Goal: Information Seeking & Learning: Learn about a topic

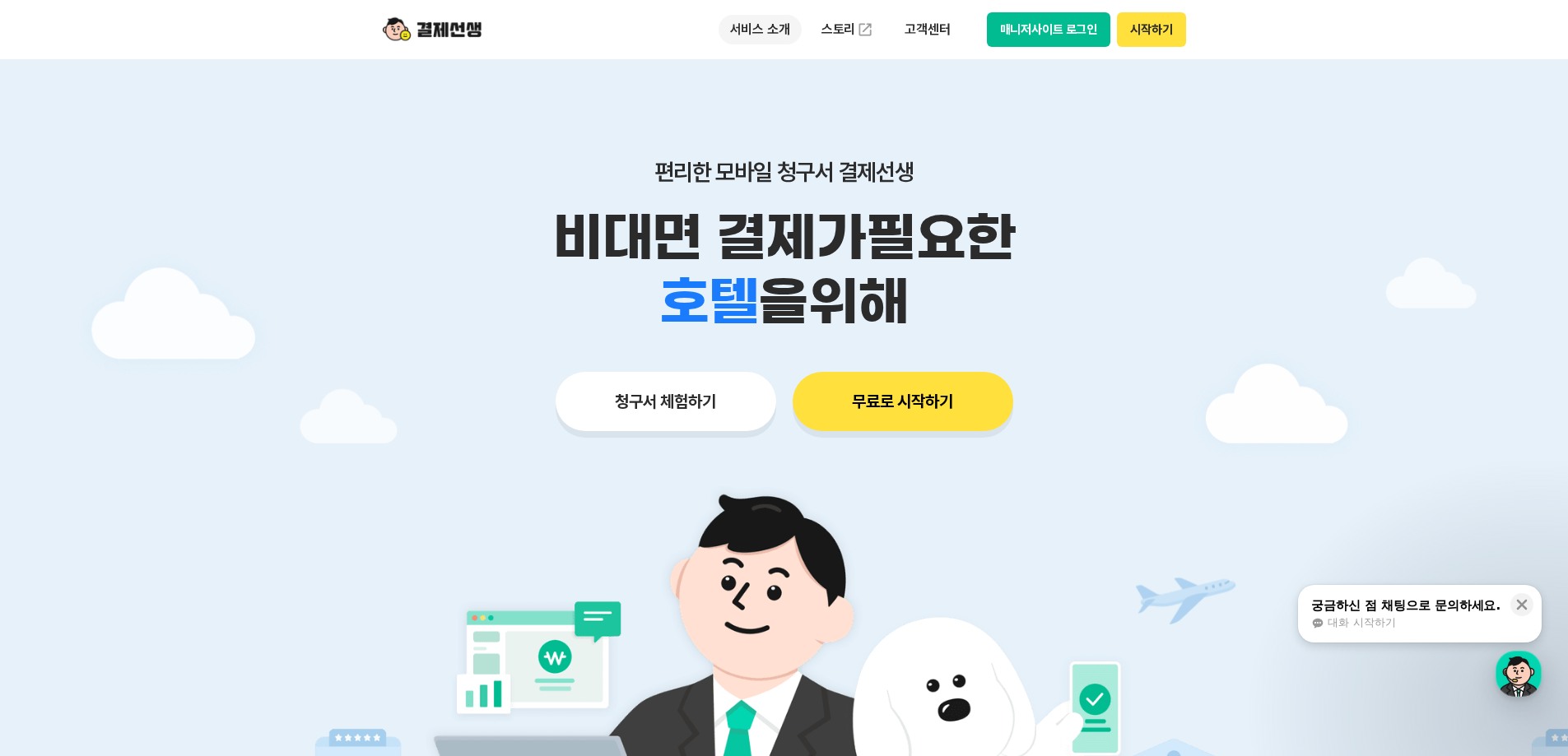
click at [748, 28] on p "서비스 소개" at bounding box center [760, 29] width 83 height 29
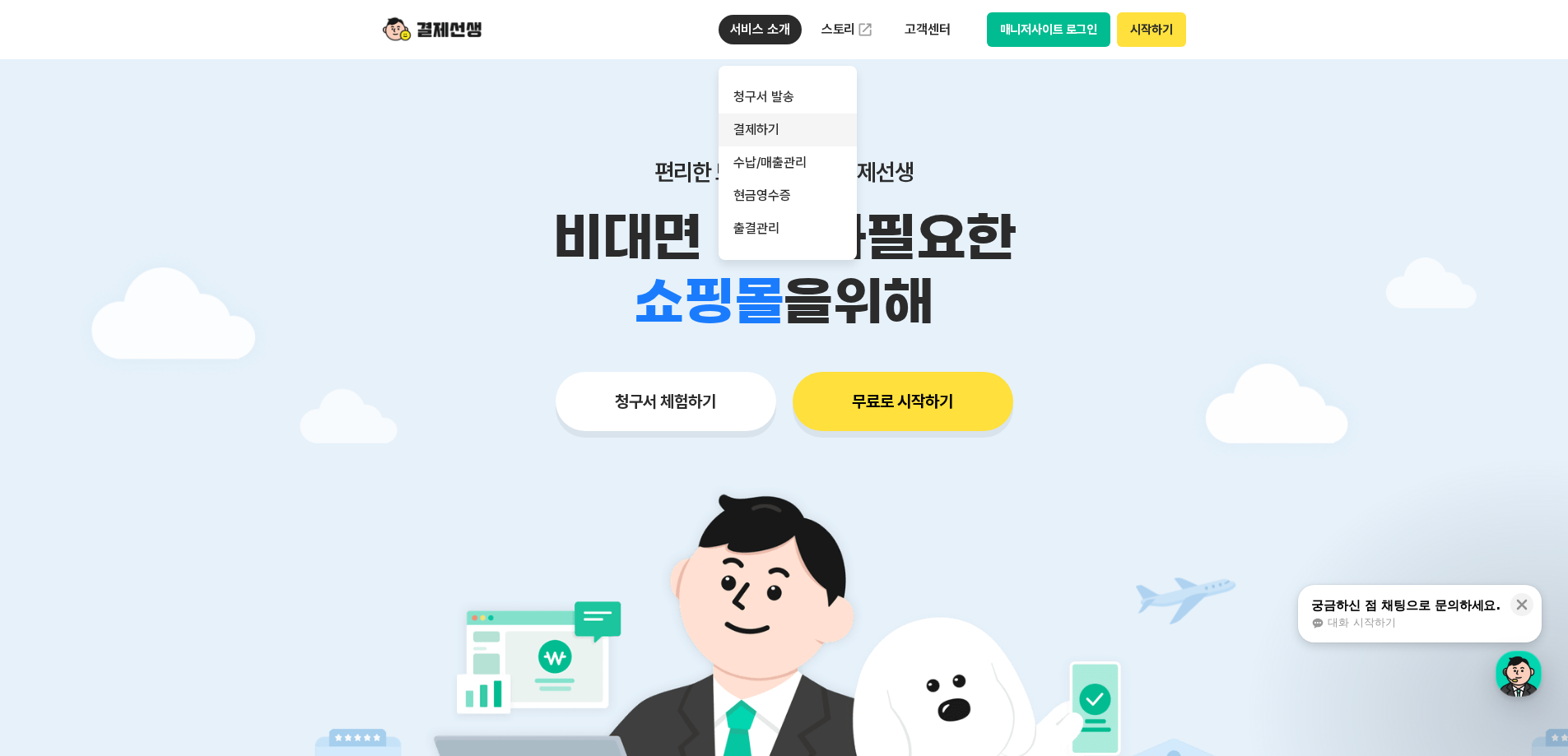
click at [764, 126] on link "결제하기" at bounding box center [787, 130] width 138 height 33
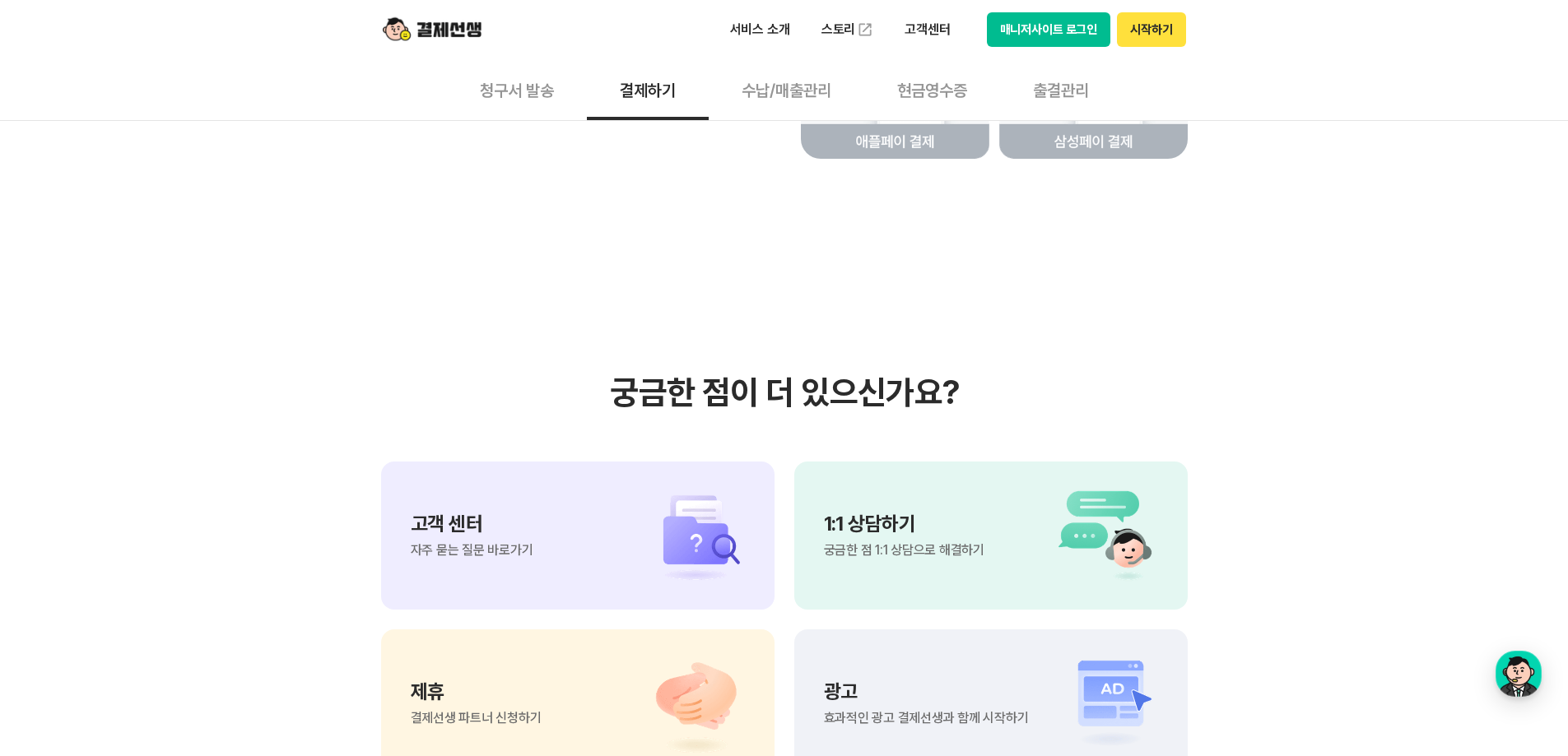
scroll to position [4527, 0]
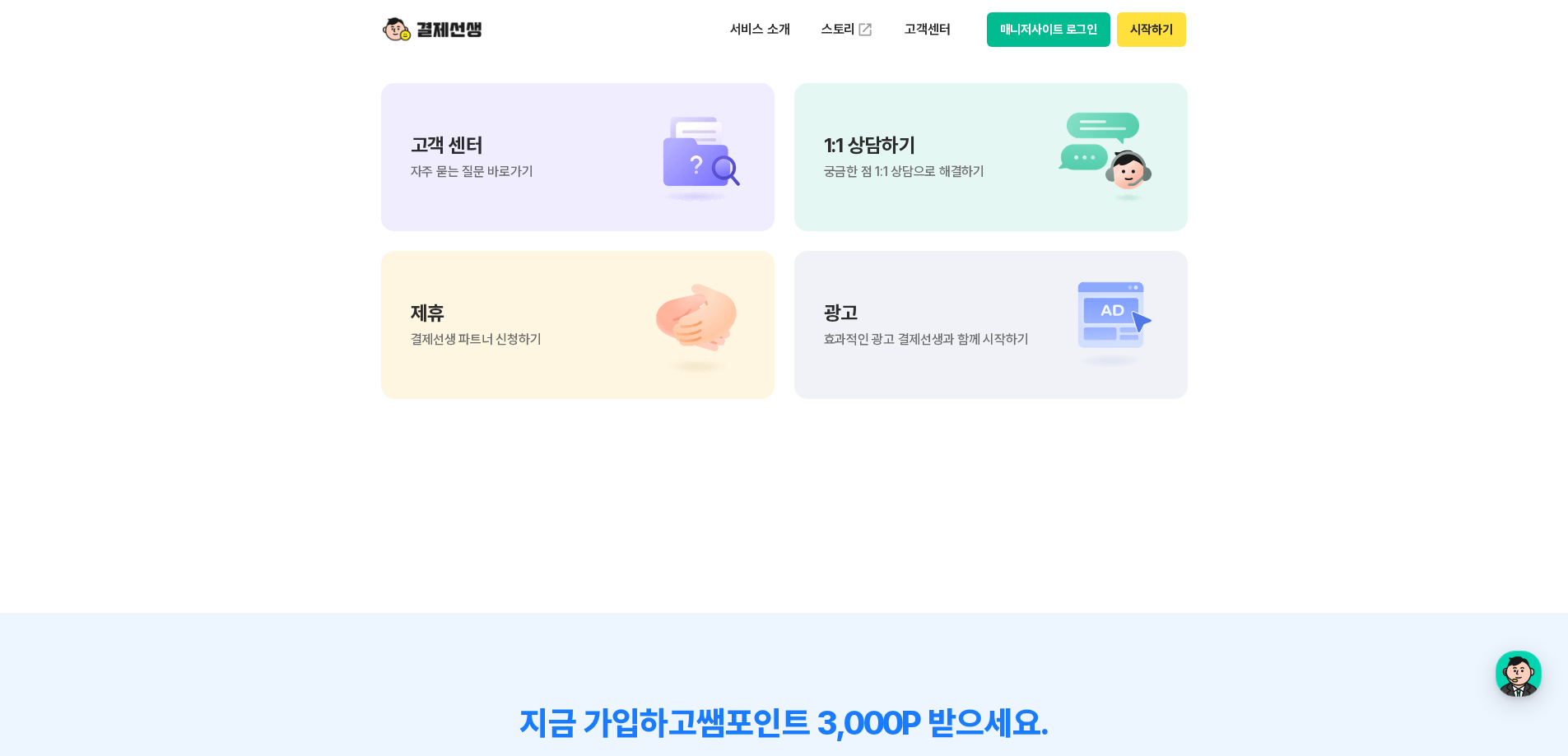
click at [509, 179] on span "자주 묻는 질문 바로가기" at bounding box center [472, 172] width 123 height 13
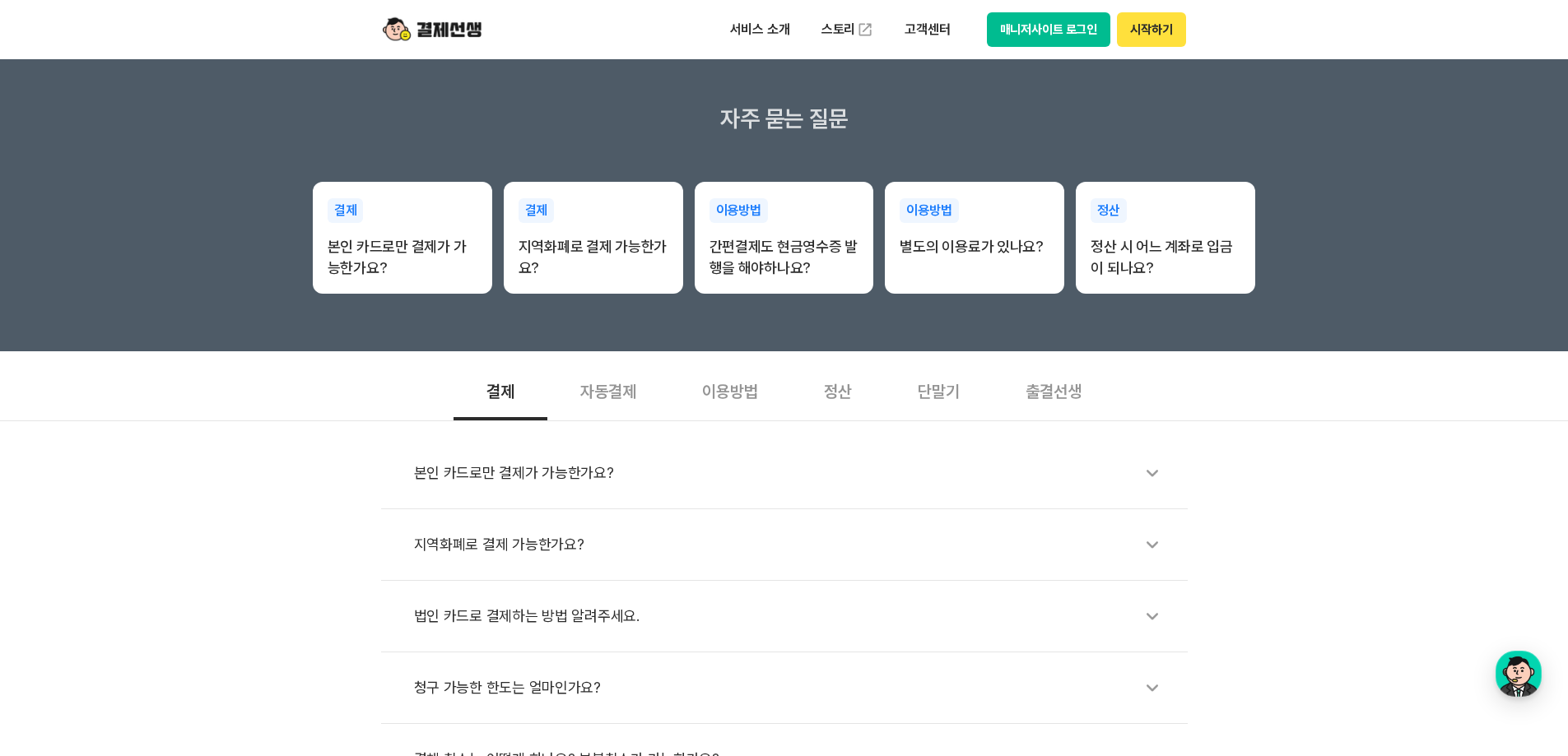
scroll to position [247, 0]
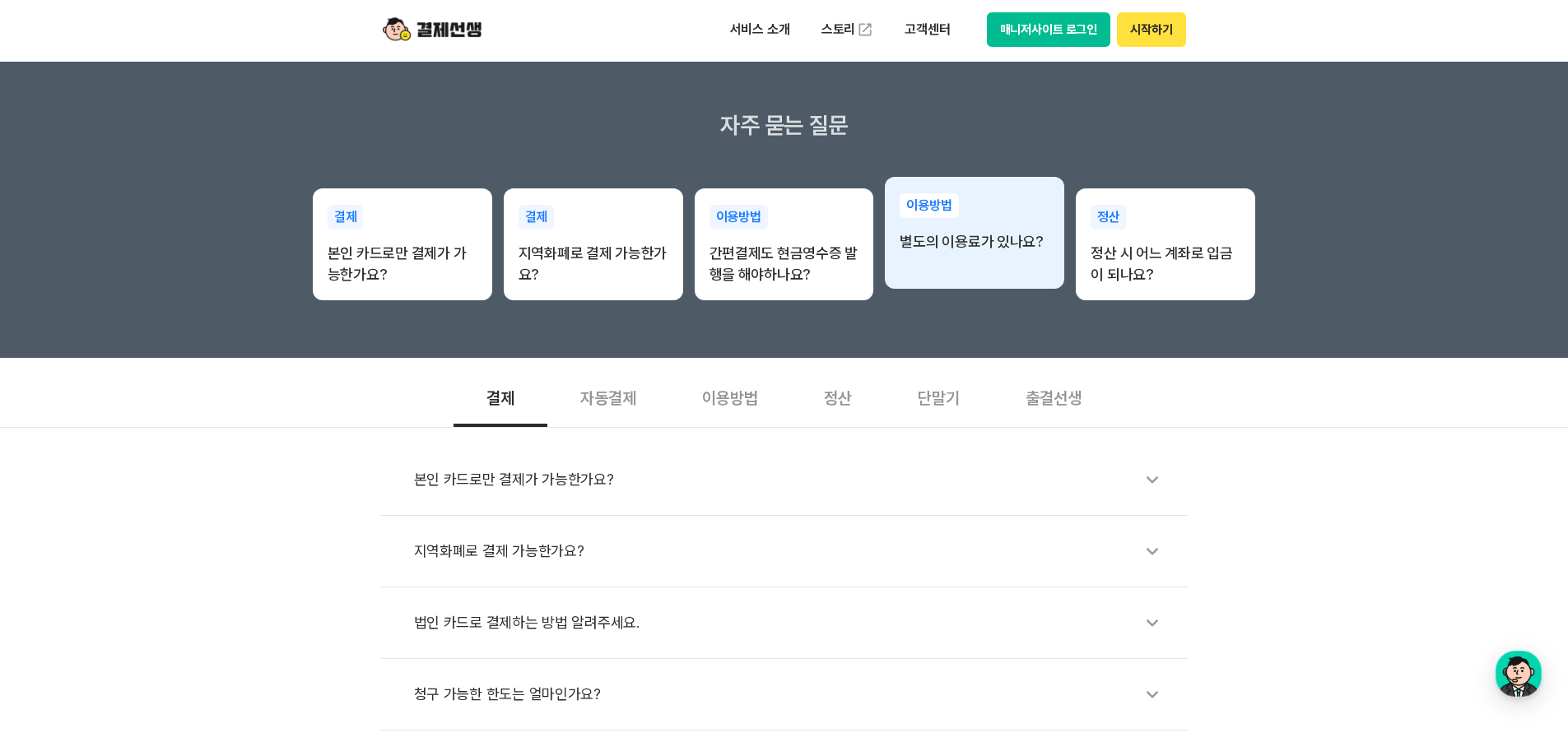
click at [902, 241] on p "별도의 이용료가 있나요?" at bounding box center [975, 241] width 150 height 22
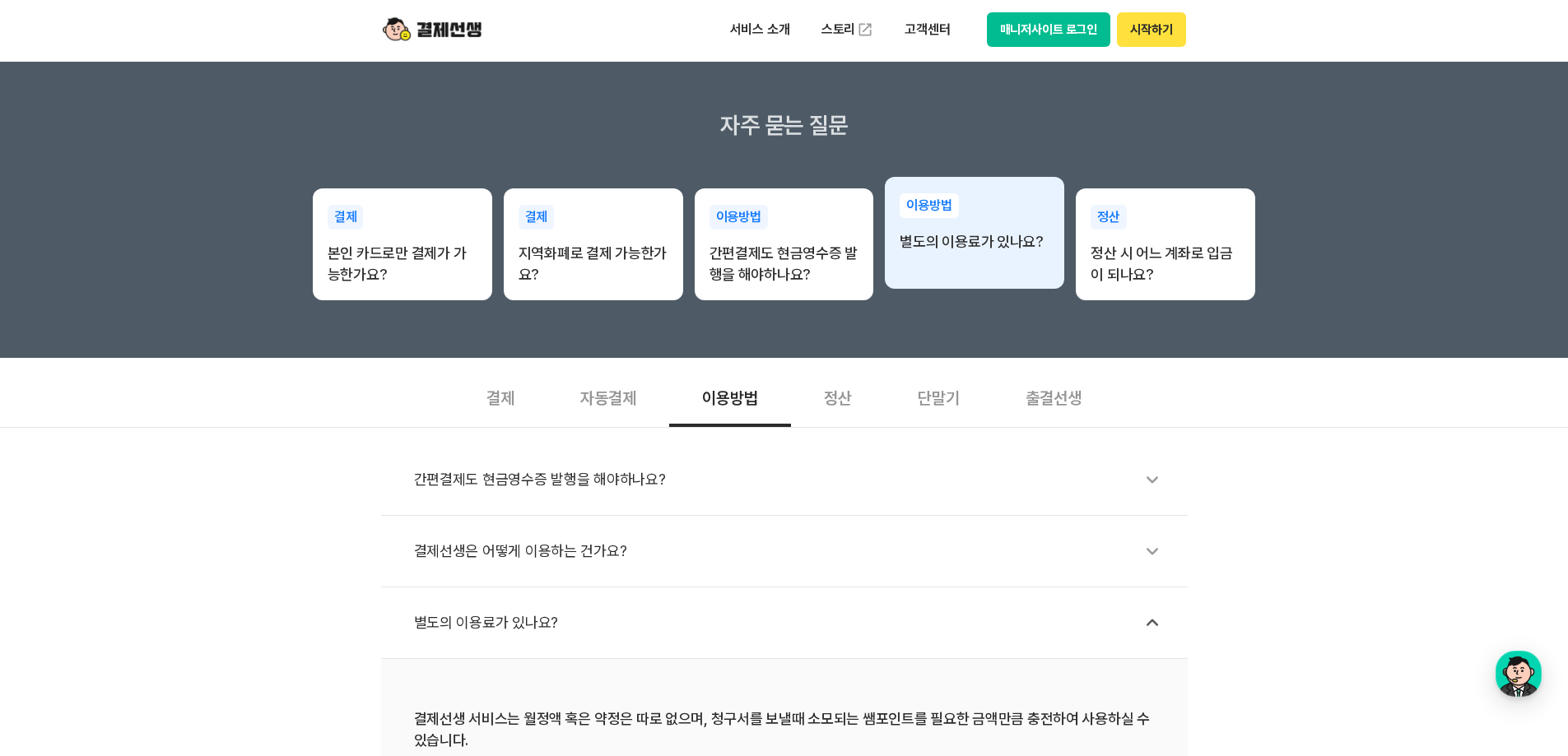
click at [951, 235] on p "별도의 이용료가 있나요?" at bounding box center [975, 241] width 150 height 22
click at [985, 257] on div "이용방법 별도의 이용료가 있나요?" at bounding box center [975, 222] width 180 height 92
click at [939, 206] on p "이용방법" at bounding box center [929, 205] width 59 height 25
click at [940, 242] on p "별도의 이용료가 있나요?" at bounding box center [975, 241] width 150 height 22
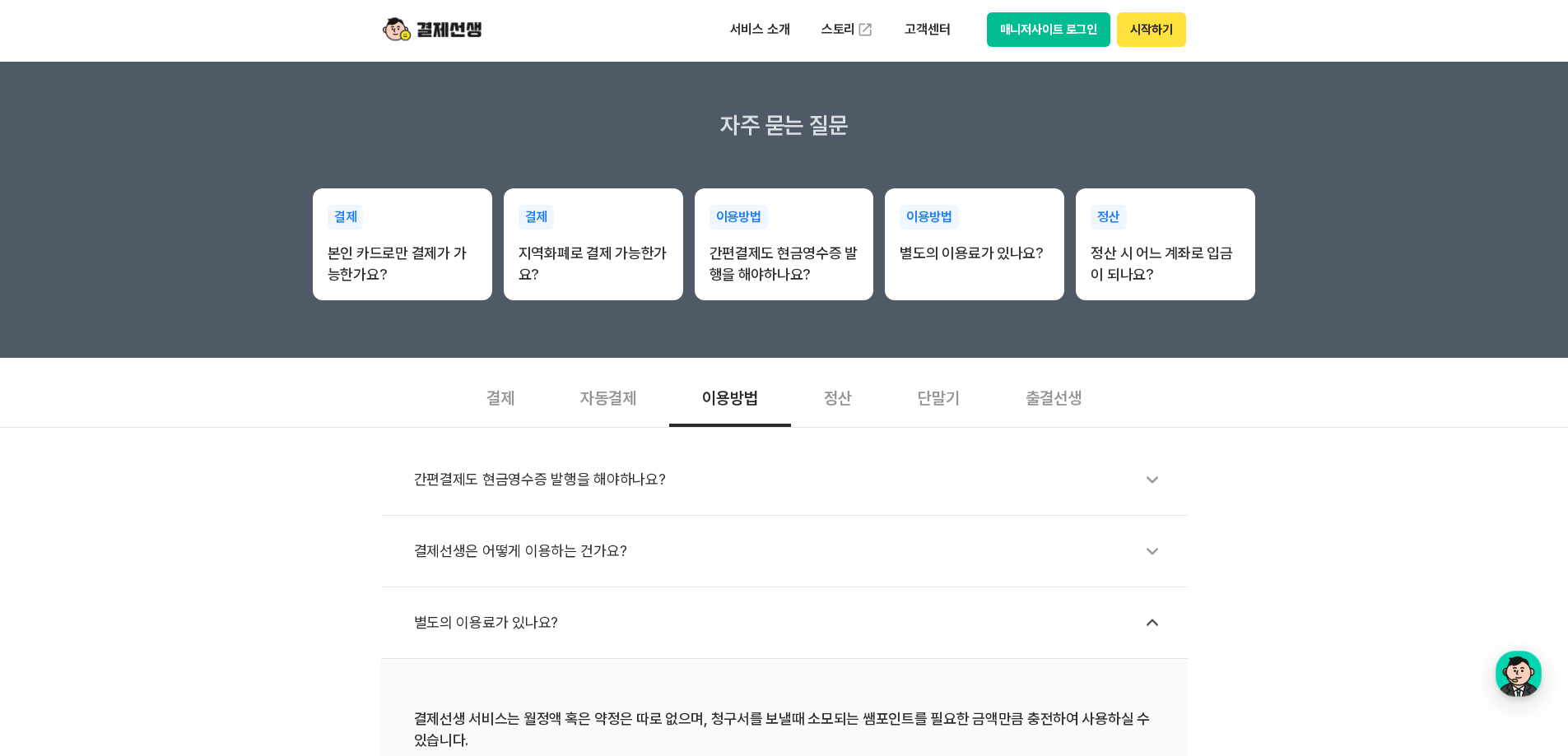
click at [451, 622] on div "별도의 이용료가 있나요?" at bounding box center [792, 623] width 757 height 38
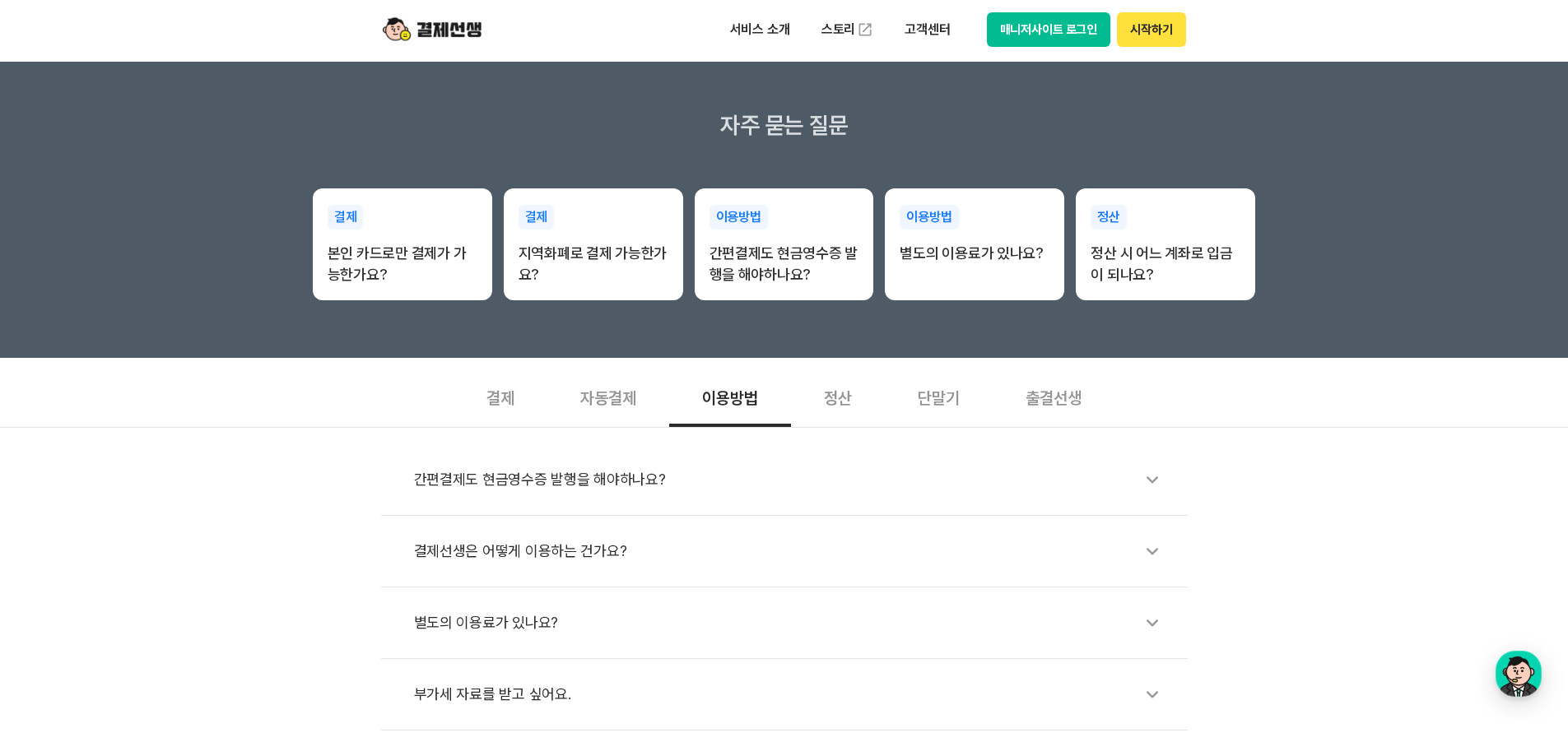
click at [1143, 618] on icon at bounding box center [1153, 623] width 38 height 38
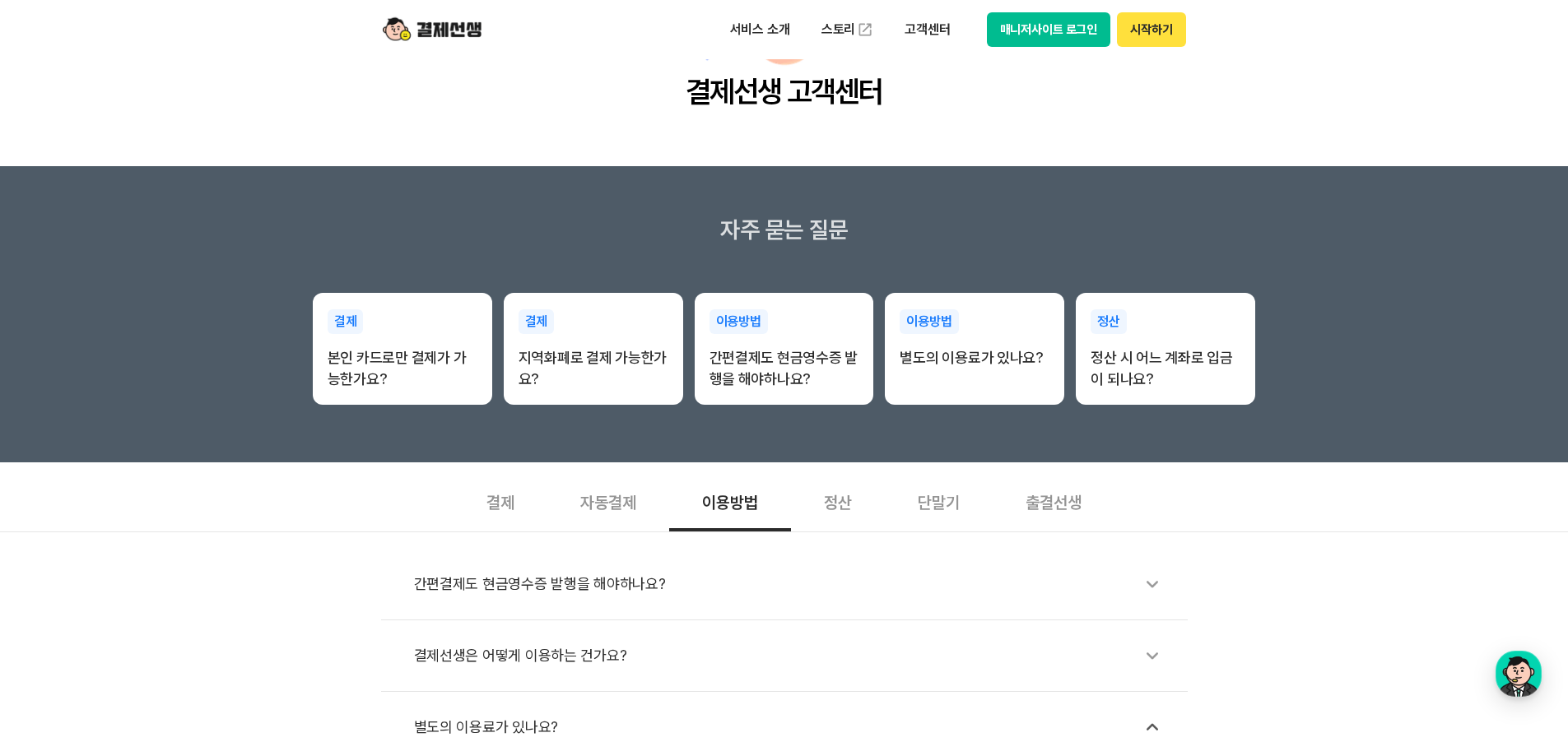
scroll to position [0, 0]
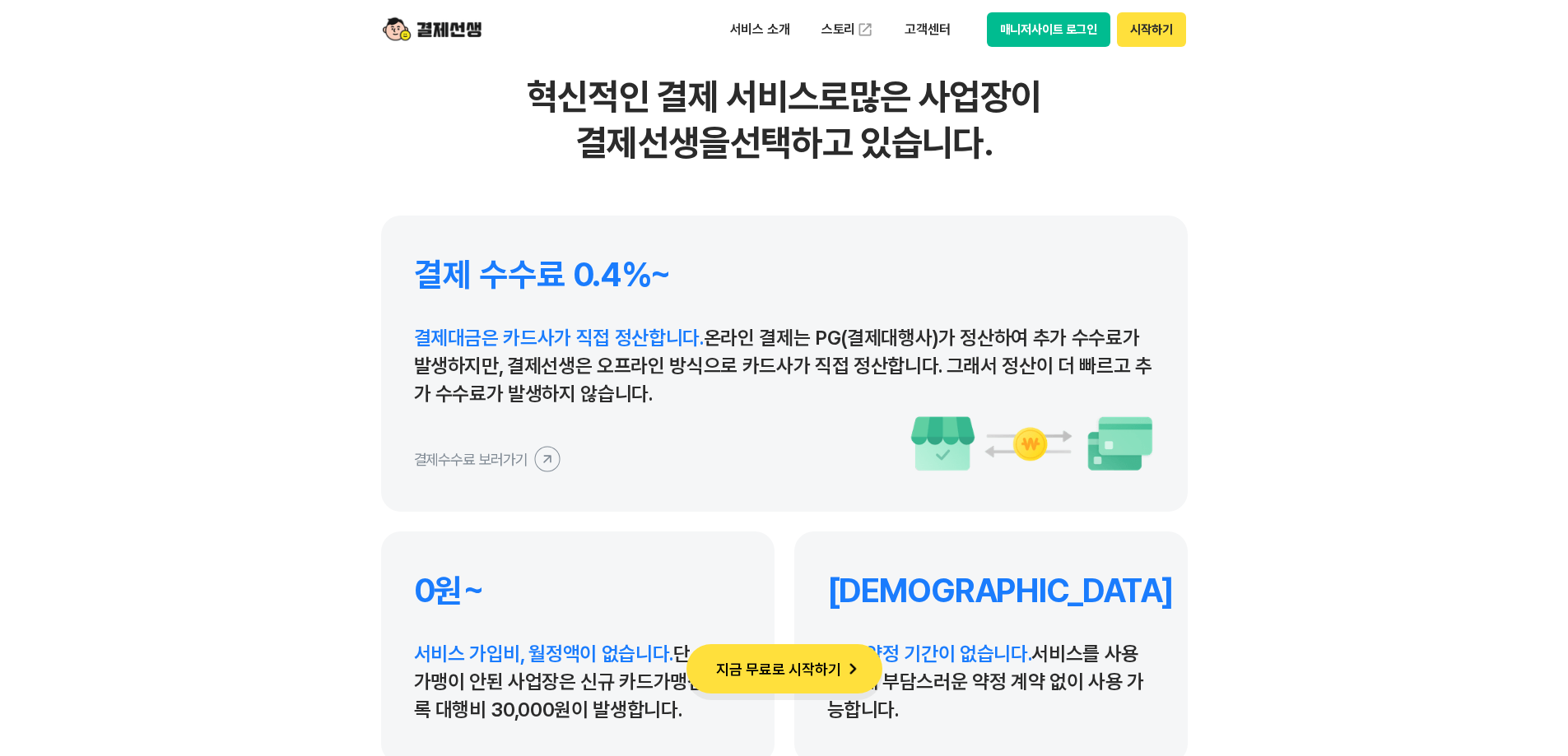
scroll to position [7654, 0]
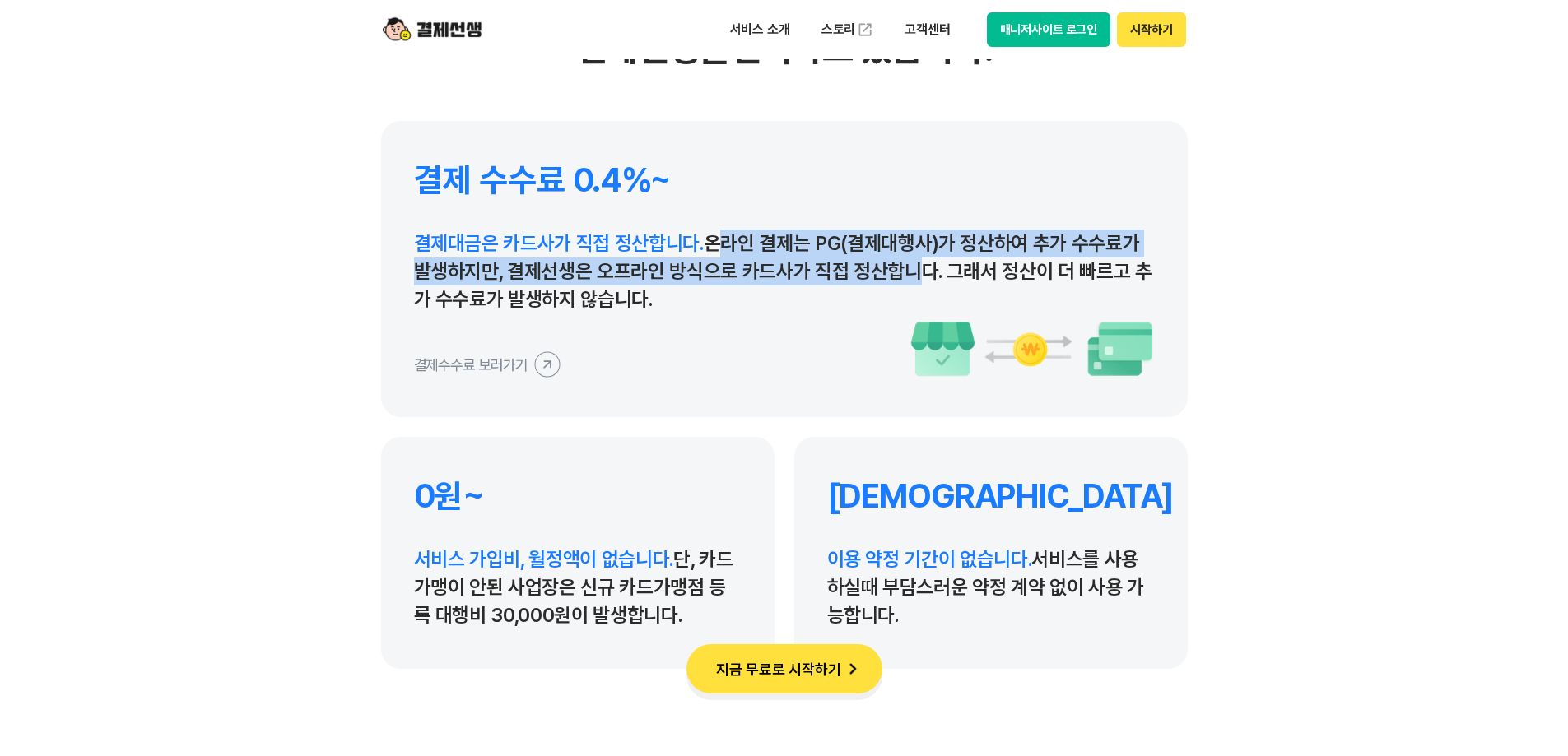
drag, startPoint x: 703, startPoint y: 253, endPoint x: 745, endPoint y: 285, distance: 52.8
click at [907, 271] on p "결제대금은 카드사가 직접 정산합니다. 온라인 결제는 PG(결제대행사)가 정산하여 추가 수수료가 발생하지만, 결제선생은 오프라인 방식으로 카드사…" at bounding box center [784, 272] width 741 height 84
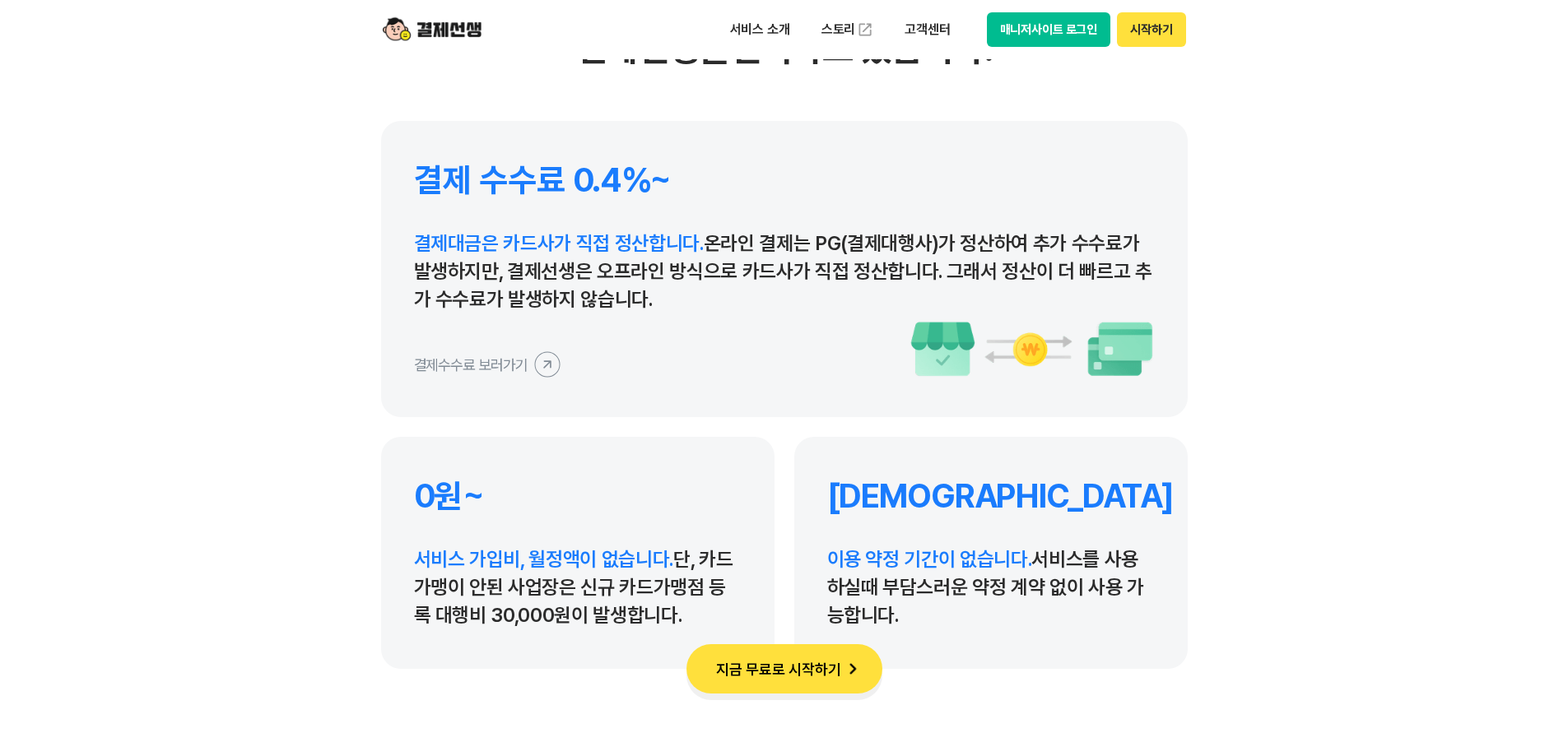
drag, startPoint x: 606, startPoint y: 288, endPoint x: 567, endPoint y: 290, distance: 39.1
click at [605, 290] on p "결제대금은 카드사가 직접 정산합니다. 온라인 결제는 PG(결제대행사)가 정산하여 추가 수수료가 발생하지만, 결제선생은 오프라인 방식으로 카드사…" at bounding box center [784, 272] width 741 height 84
drag, startPoint x: 429, startPoint y: 171, endPoint x: 668, endPoint y: 288, distance: 266.1
click at [677, 291] on div "결제 수수료 0.4%~ 결제대금은 카드사가 직접 정산합니다. 온라인 결제는 PG(결제대행사)가 정산하여 추가 수수료가 발생하지만, 결제선생은 …" at bounding box center [784, 269] width 806 height 296
click at [288, 173] on section "결제선생을 선택하는 이유 혁신적인 결제 서비스로 많은 사업장이 결제선생을 선택하고 있습니다. 결제 수수료 0.4%~ 결제대금은 카드사가 직접 …" at bounding box center [784, 238] width 1568 height 1059
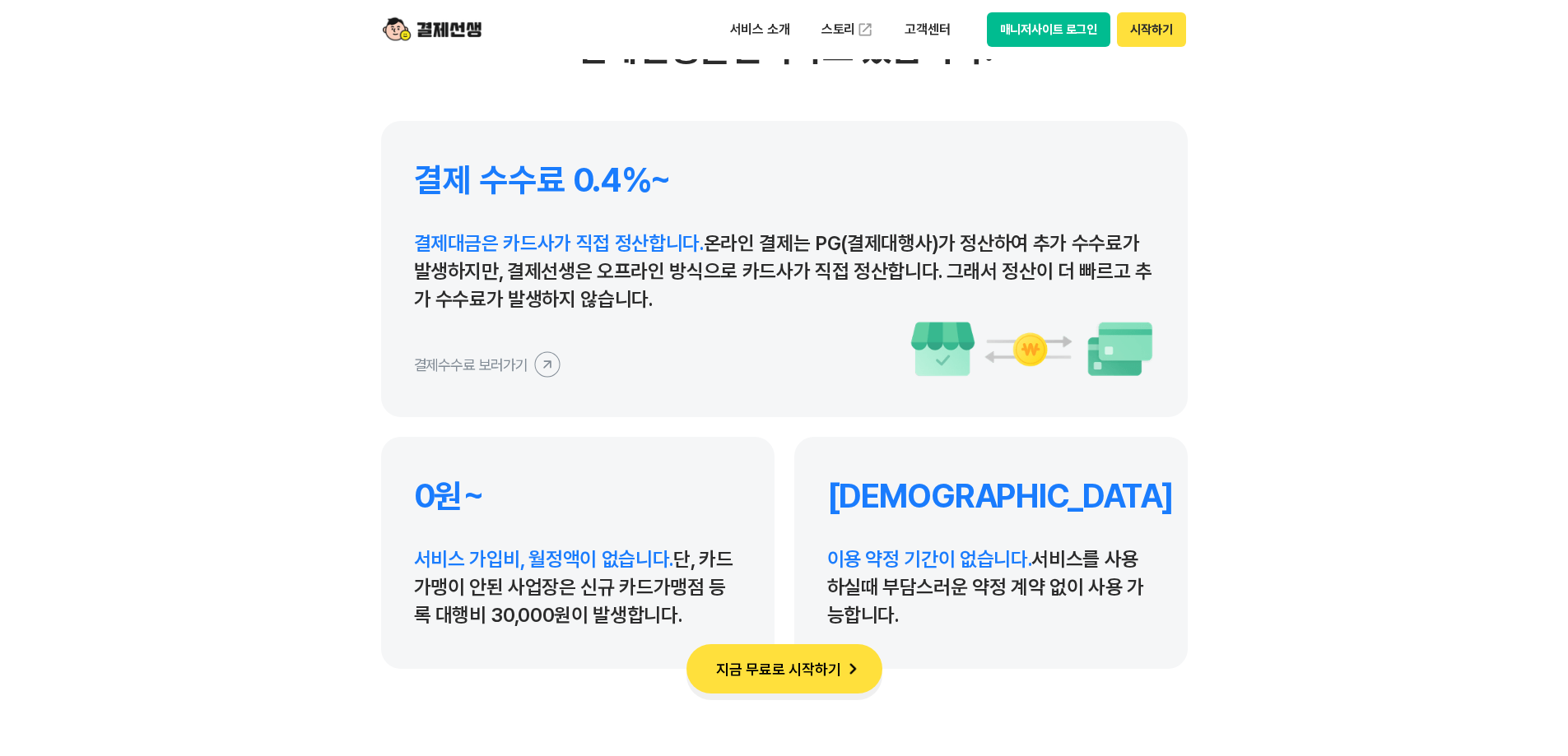
drag, startPoint x: 130, startPoint y: 343, endPoint x: 124, endPoint y: 336, distance: 9.2
click at [130, 343] on section "결제선생을 선택하는 이유 혁신적인 결제 서비스로 많은 사업장이 결제선생을 선택하고 있습니다. 결제 수수료 0.4%~ 결제대금은 카드사가 직접 …" at bounding box center [784, 238] width 1568 height 1059
click at [539, 369] on icon at bounding box center [546, 363] width 37 height 37
